Goal: Use online tool/utility: Utilize a website feature to perform a specific function

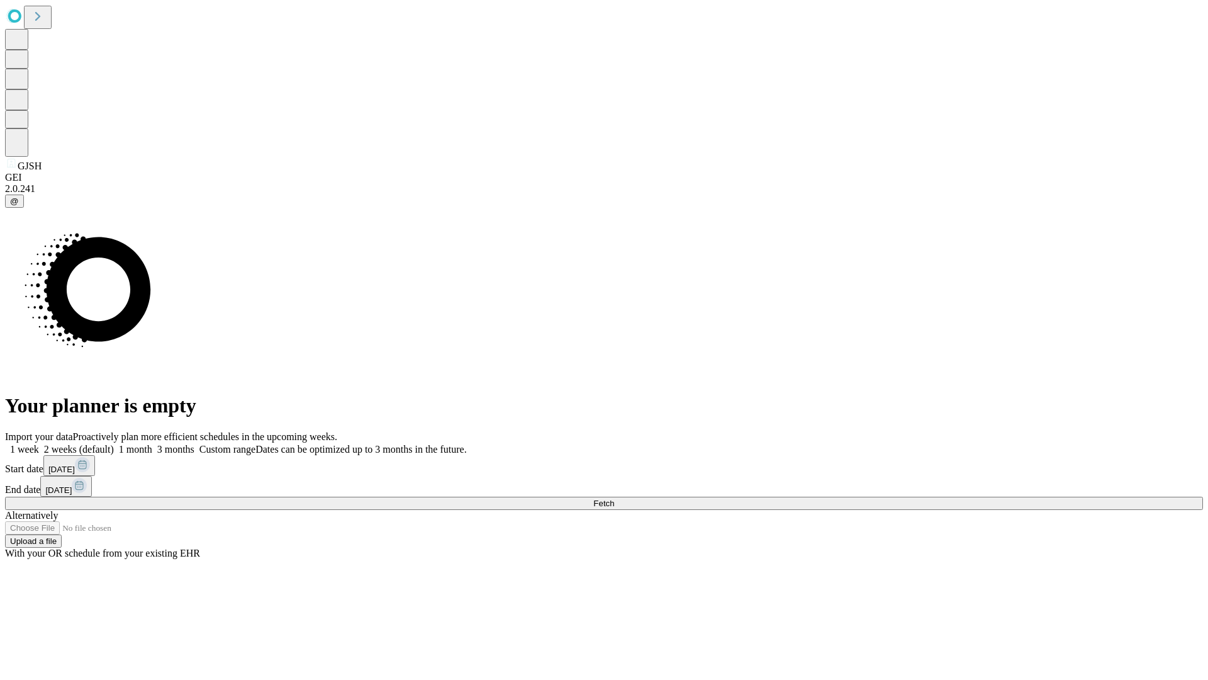
click at [614, 498] on span "Fetch" at bounding box center [603, 502] width 21 height 9
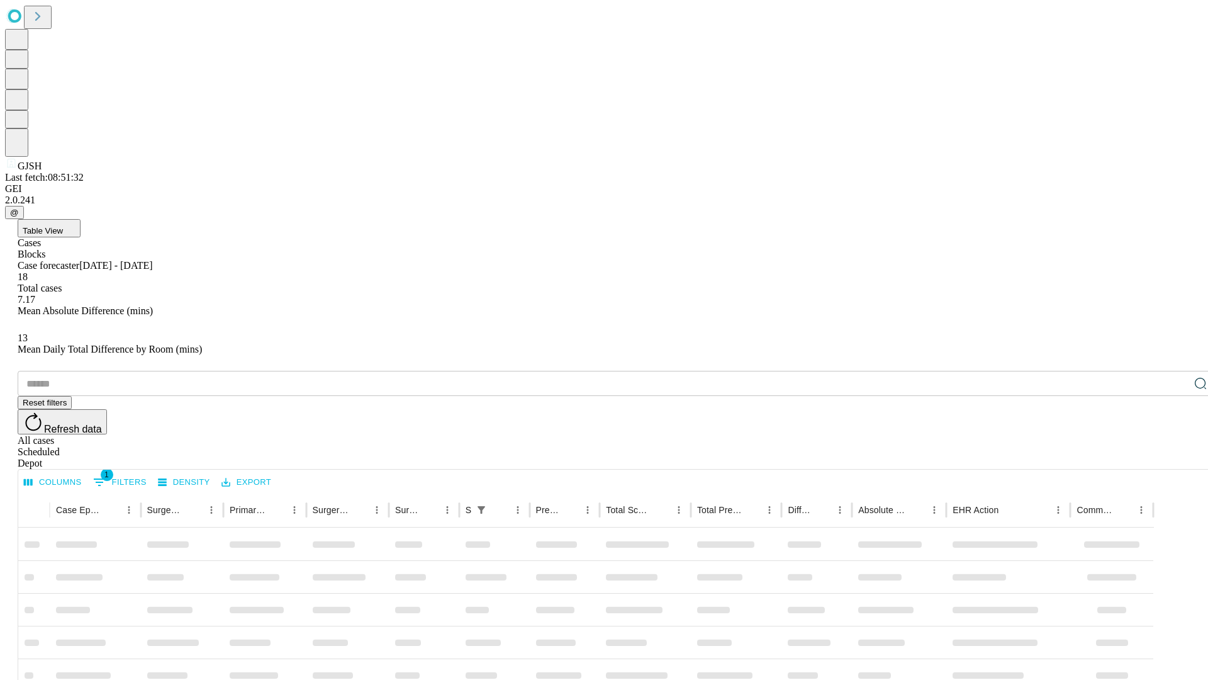
click at [63, 226] on span "Table View" at bounding box center [43, 230] width 40 height 9
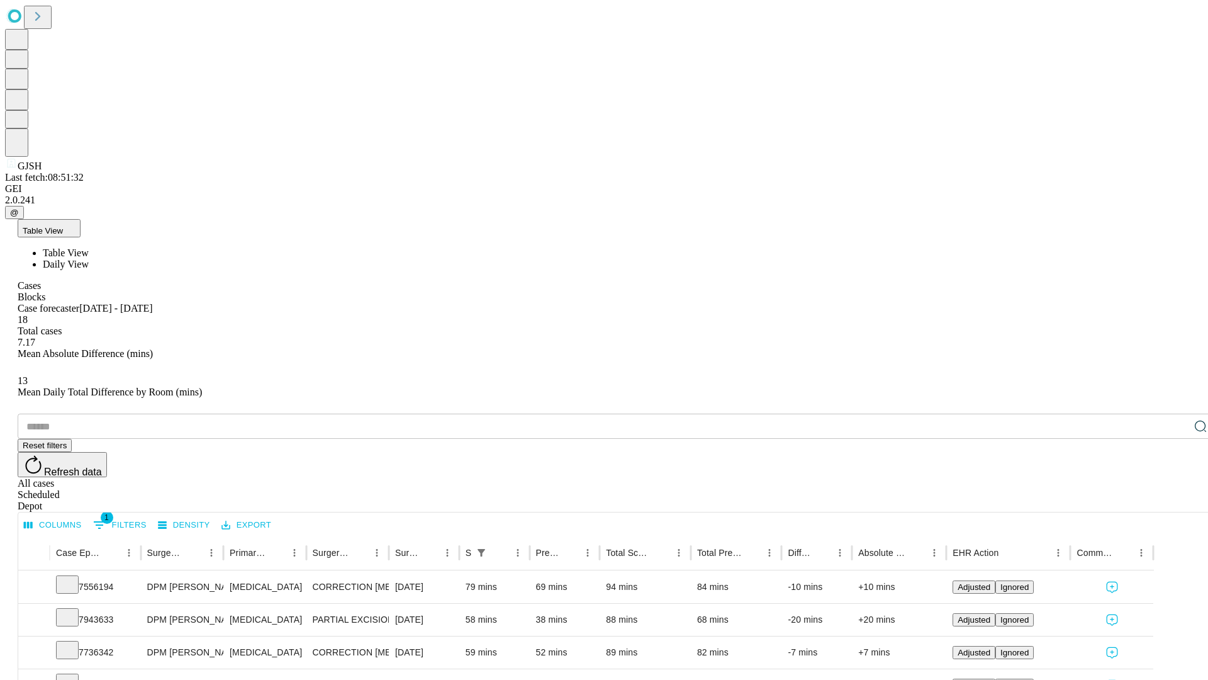
click at [89, 259] on span "Daily View" at bounding box center [66, 264] width 46 height 11
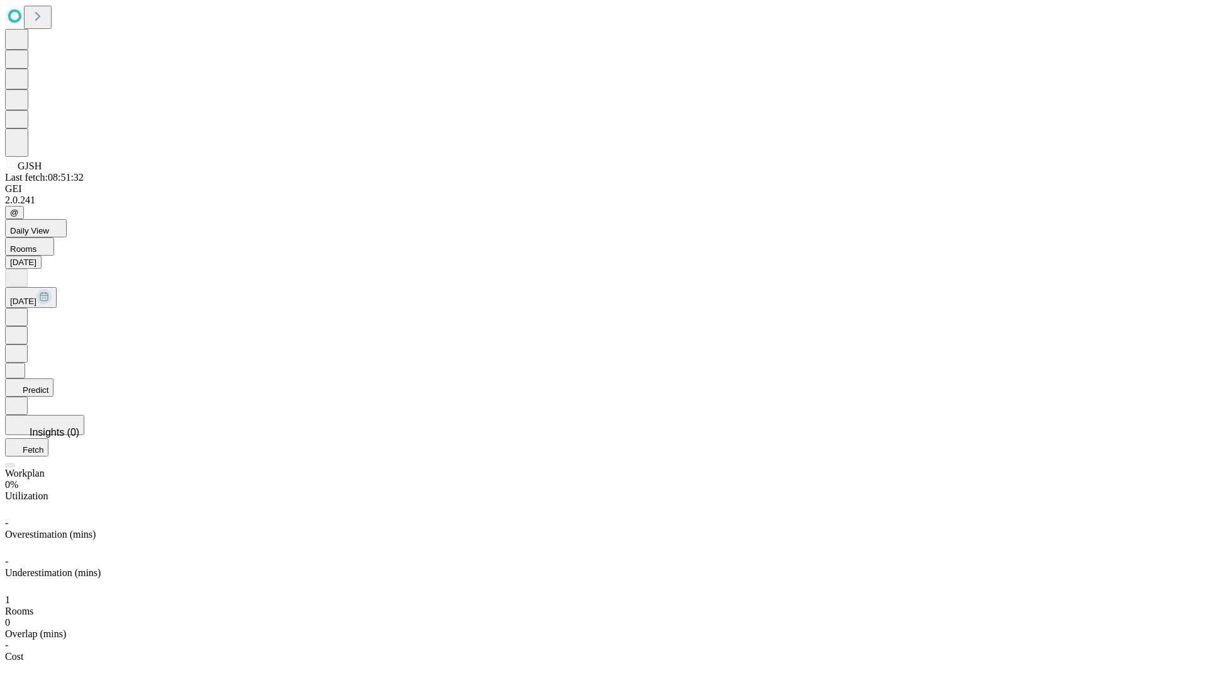
click at [53, 378] on button "Predict" at bounding box center [29, 387] width 48 height 18
